Goal: Check status: Check status

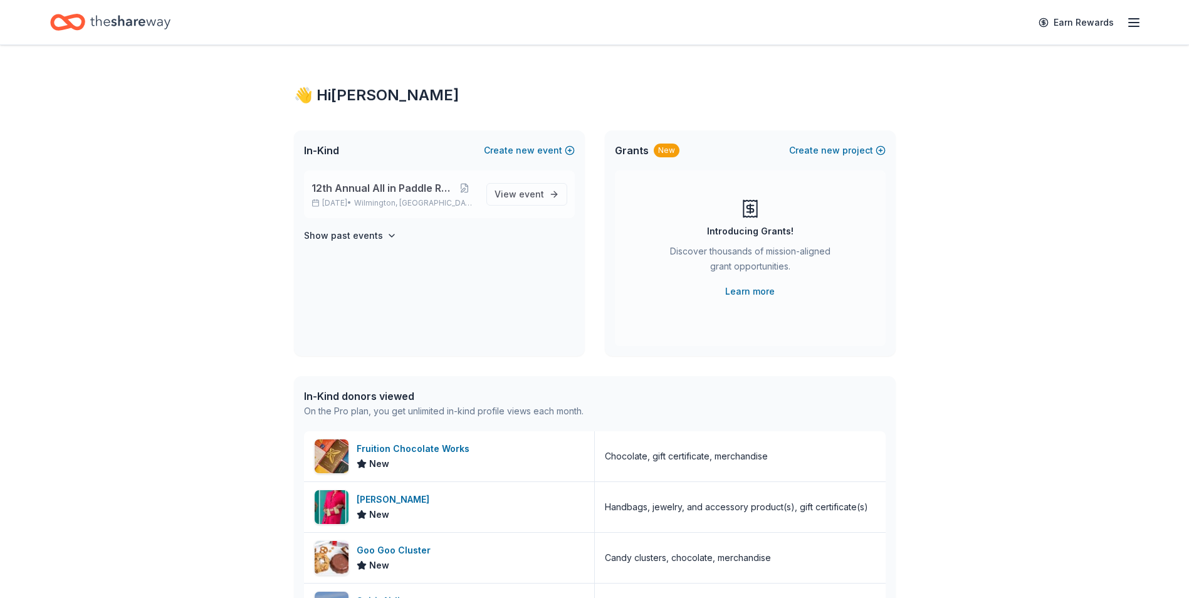
click at [376, 189] on span "12th Annual All in Paddle Raffle" at bounding box center [383, 188] width 142 height 15
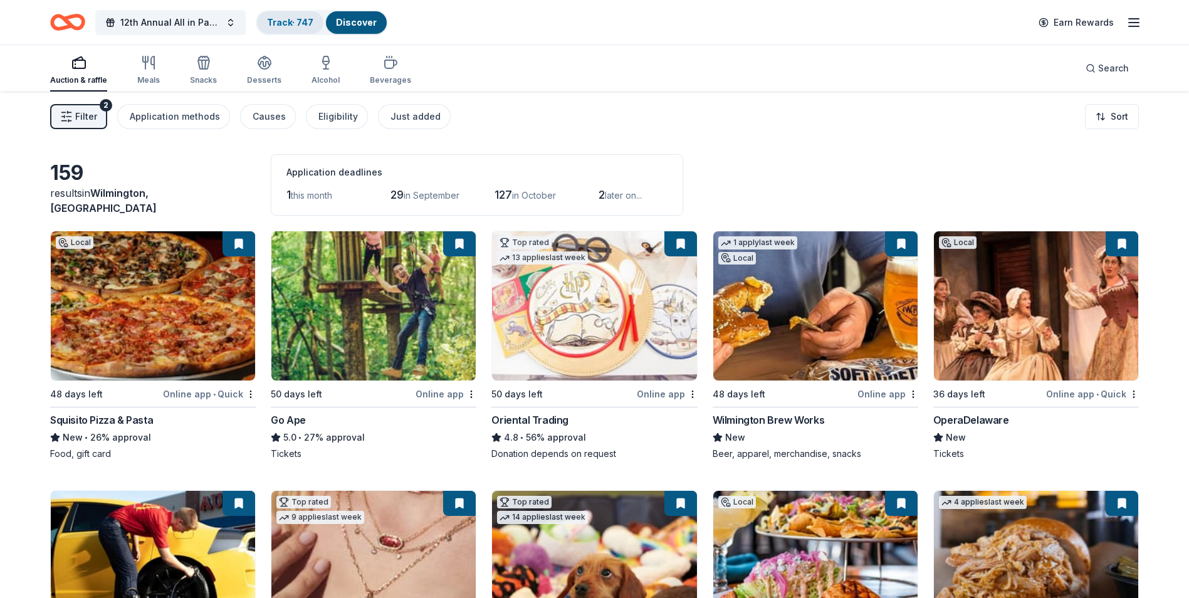
click at [278, 23] on link "Track · 747" at bounding box center [290, 22] width 46 height 11
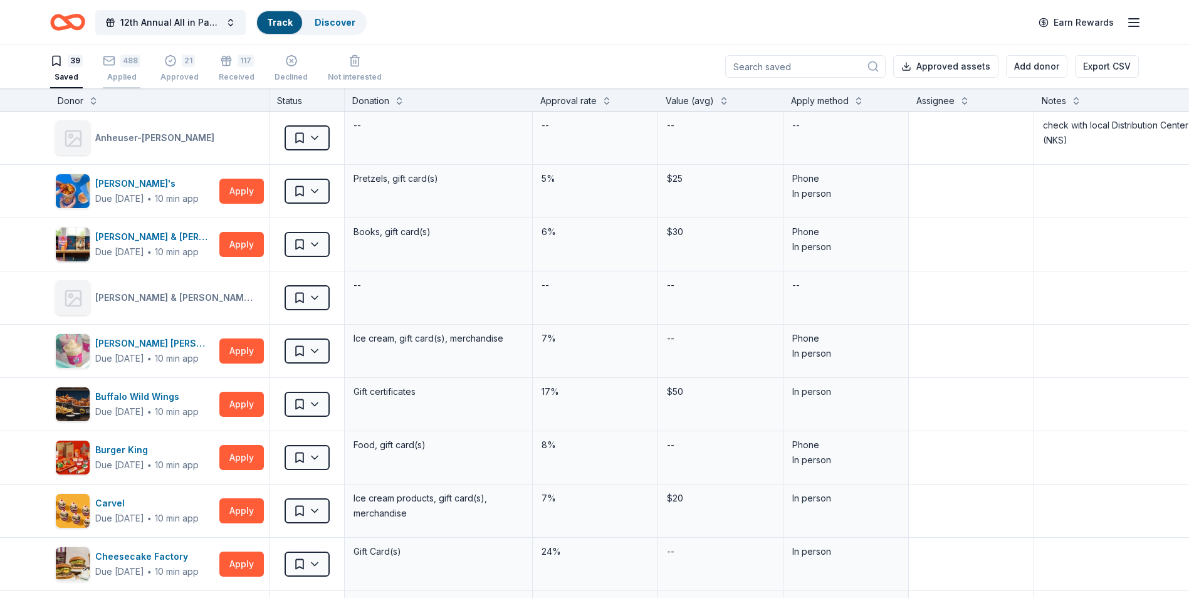
click at [116, 69] on div "488 Applied" at bounding box center [122, 69] width 38 height 28
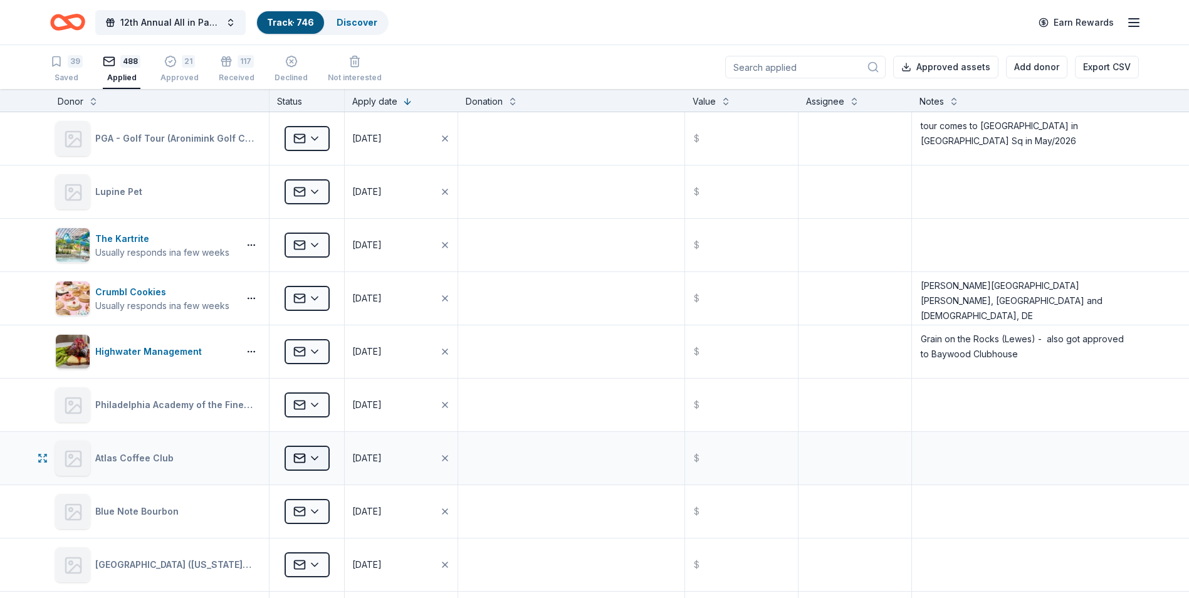
click at [316, 459] on html "12th Annual All in Paddle Raffle Track · 746 Discover Earn Rewards 39 Saved 488…" at bounding box center [594, 299] width 1189 height 598
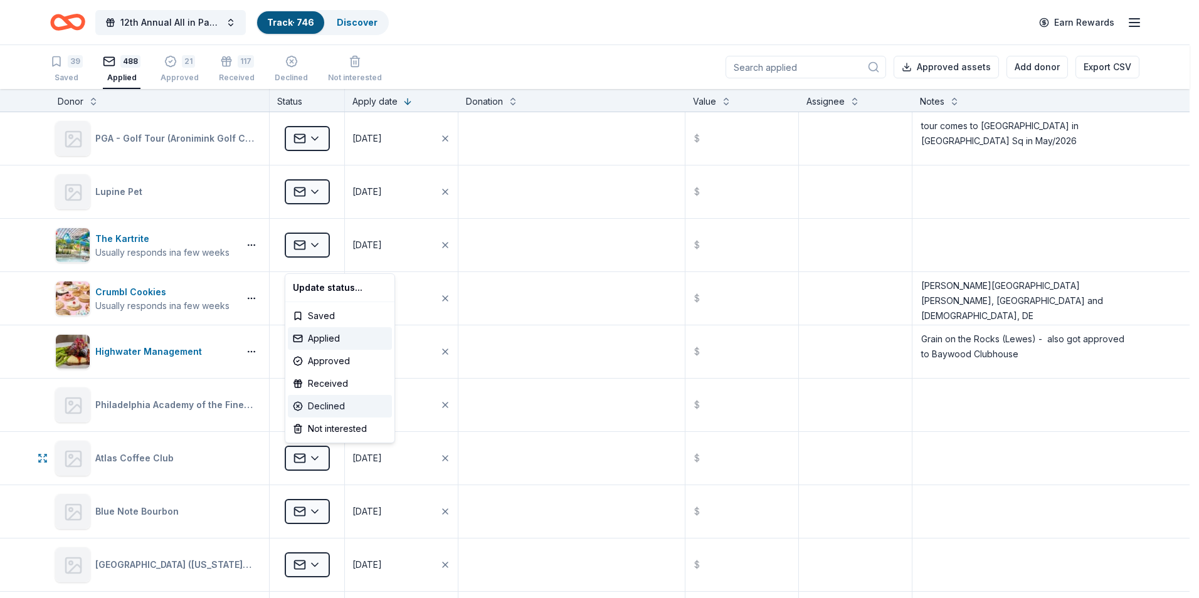
click at [317, 405] on div "Declined" at bounding box center [340, 406] width 104 height 23
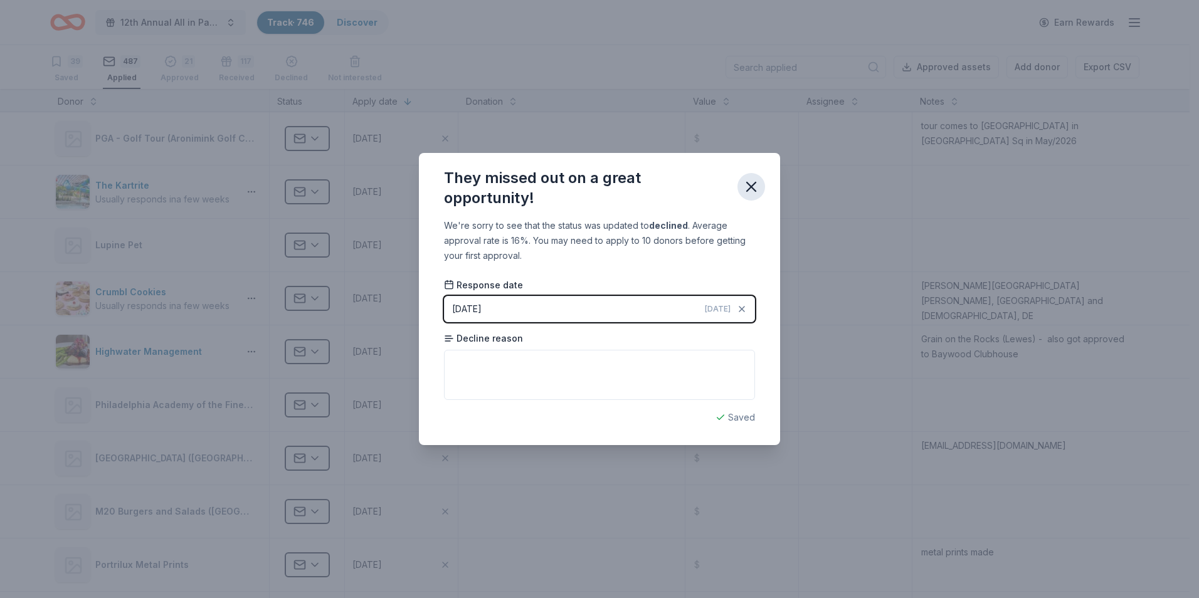
click at [749, 187] on icon "button" at bounding box center [751, 187] width 18 height 18
